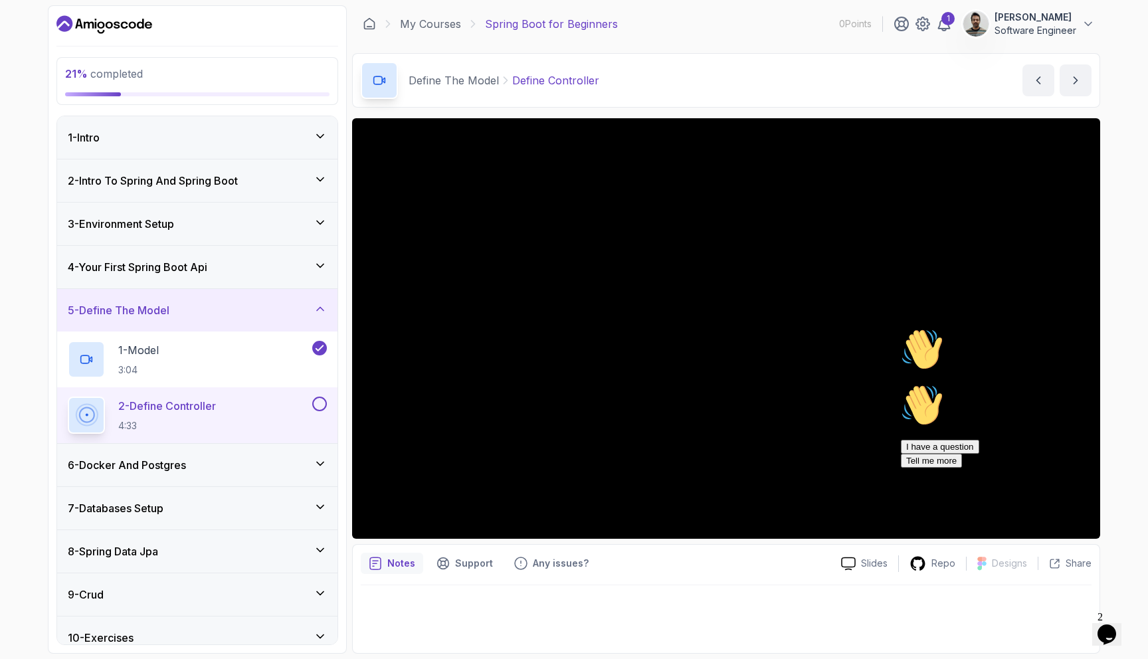
click at [901, 328] on icon "Chat attention grabber" at bounding box center [901, 328] width 0 height 0
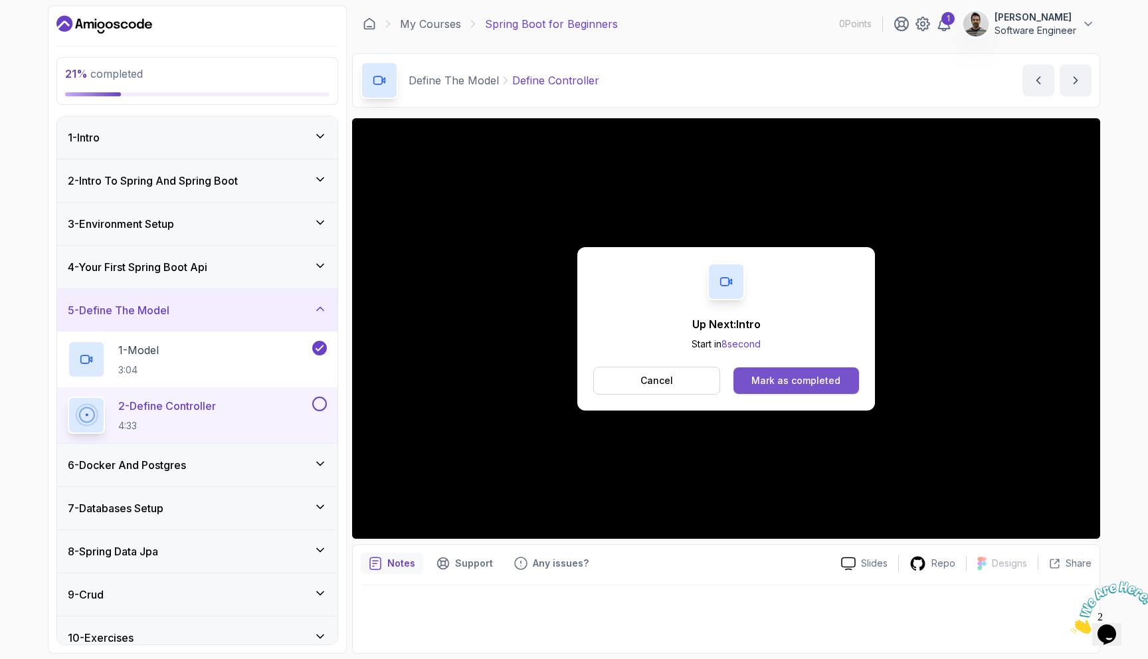
click at [815, 373] on button "Mark as completed" at bounding box center [797, 381] width 126 height 27
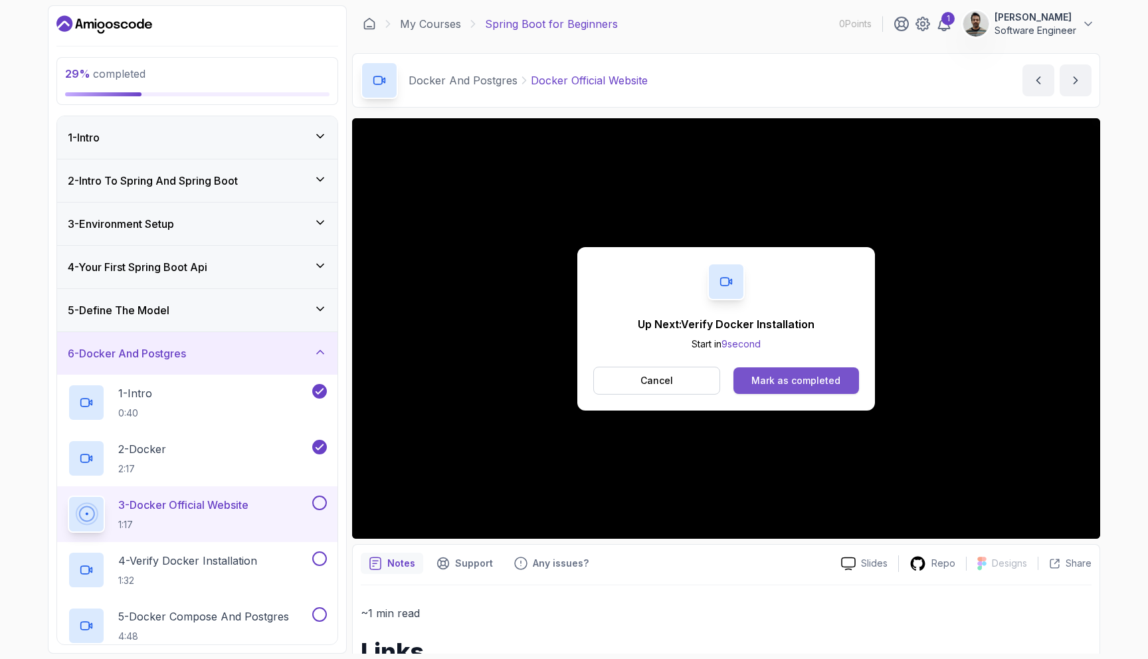
click at [788, 379] on div "Mark as completed" at bounding box center [796, 380] width 89 height 13
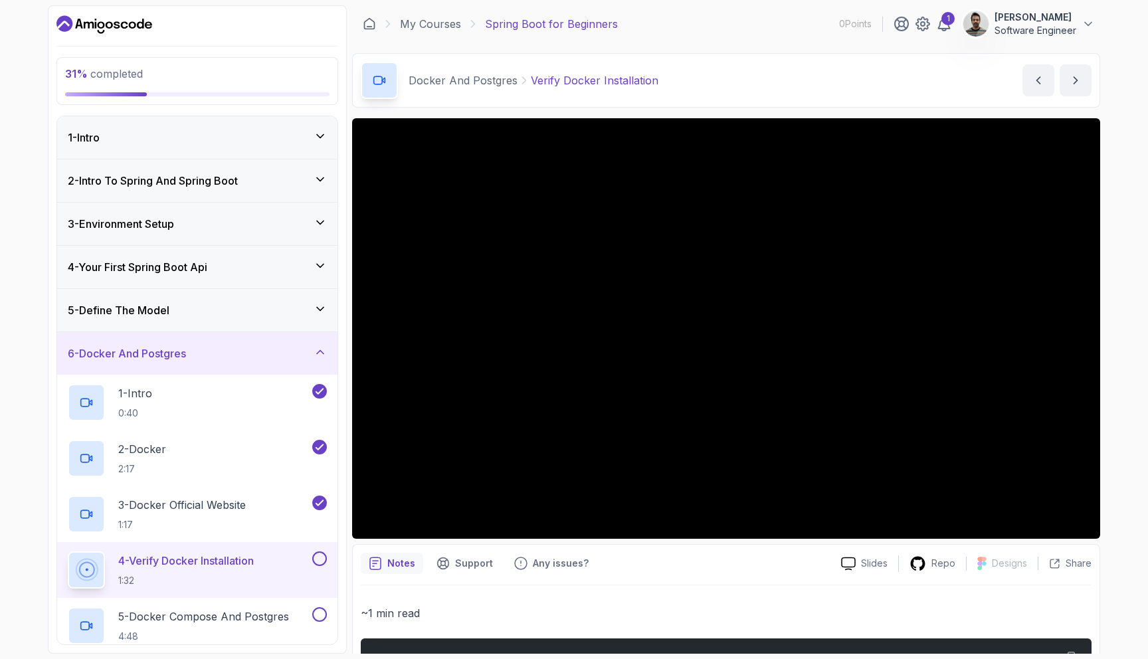
click at [342, 324] on div "31 % completed 1 - Intro 2 - Intro To Spring And Spring Boot 3 - Environment Se…" at bounding box center [197, 329] width 299 height 649
